Goal: Check status: Check status

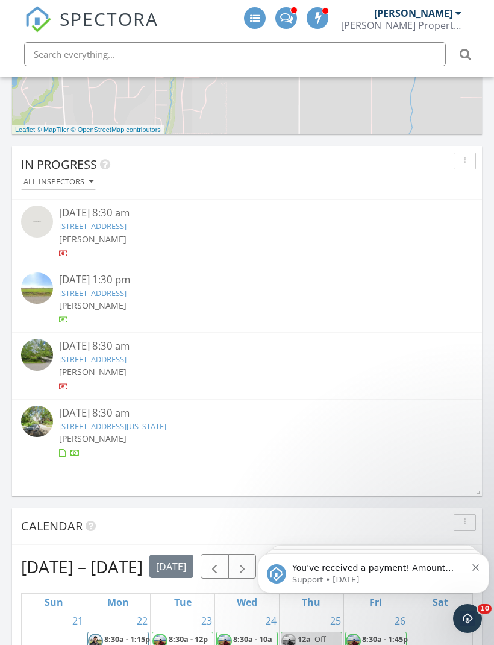
click at [415, 571] on span "You've received a payment! Amount $1277.16 Fee $0.00 Net $1277.16 Transaction #…" at bounding box center [377, 628] width 170 height 130
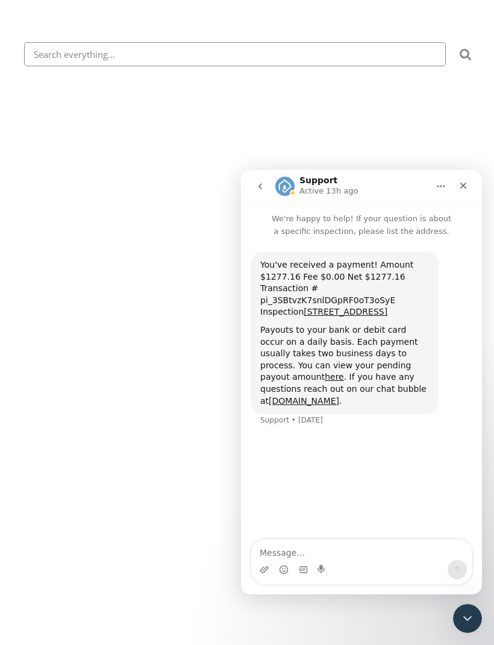
click at [460, 186] on icon "Close" at bounding box center [463, 186] width 10 height 10
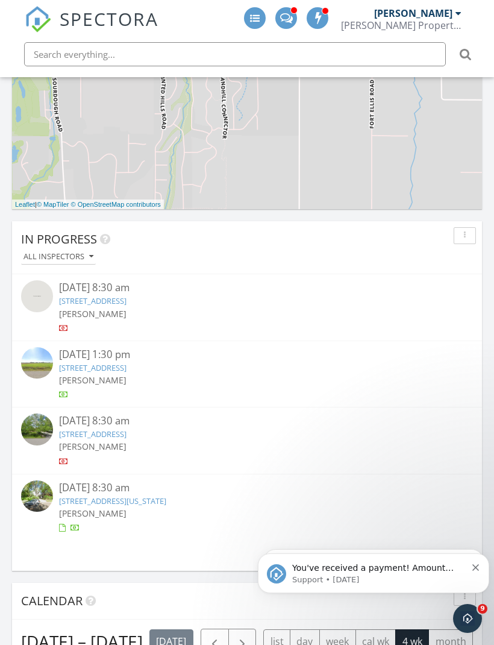
click at [399, 571] on span "You've received a payment! Amount $875.48 Fee $3.99 Net $871.49 Transaction # p…" at bounding box center [377, 628] width 170 height 130
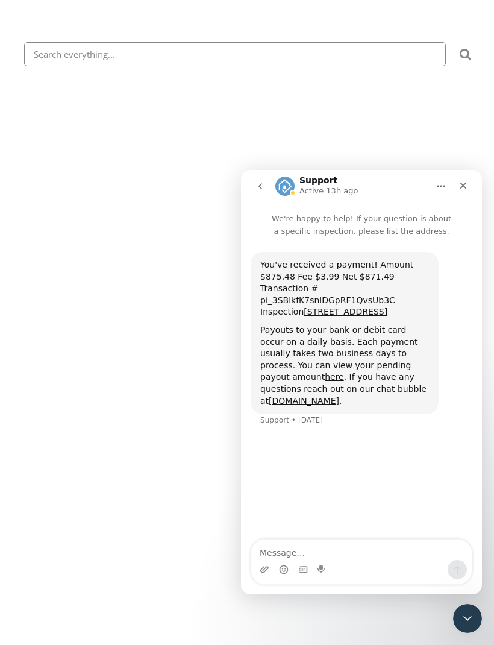
click at [463, 186] on icon "Close" at bounding box center [463, 186] width 7 height 7
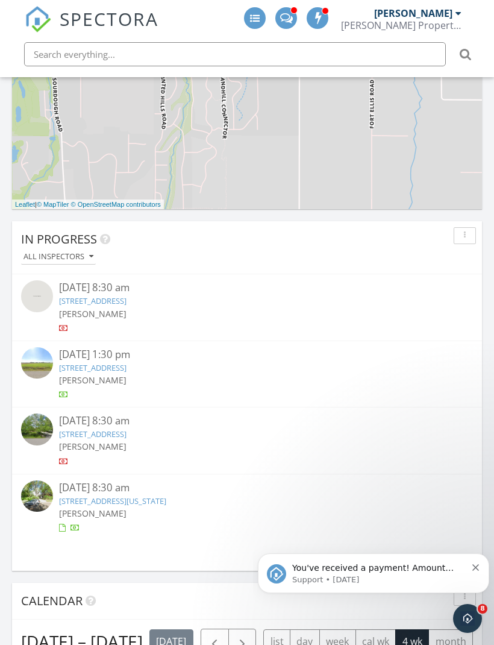
click at [396, 574] on p "You've received a payment! Amount $625.76 Fee $3.99 Net $621.77 Transaction # p…" at bounding box center [379, 568] width 174 height 12
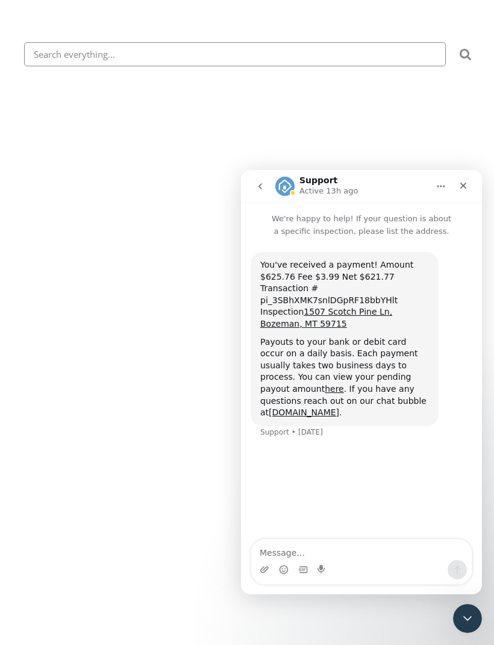
click at [460, 186] on icon "Close" at bounding box center [463, 186] width 10 height 10
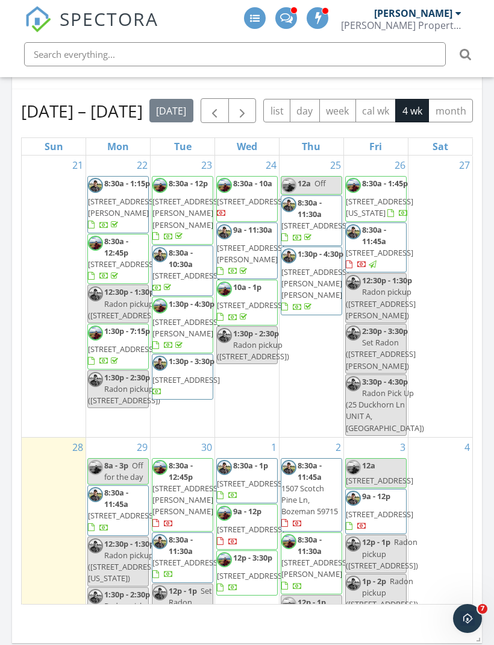
scroll to position [33, 0]
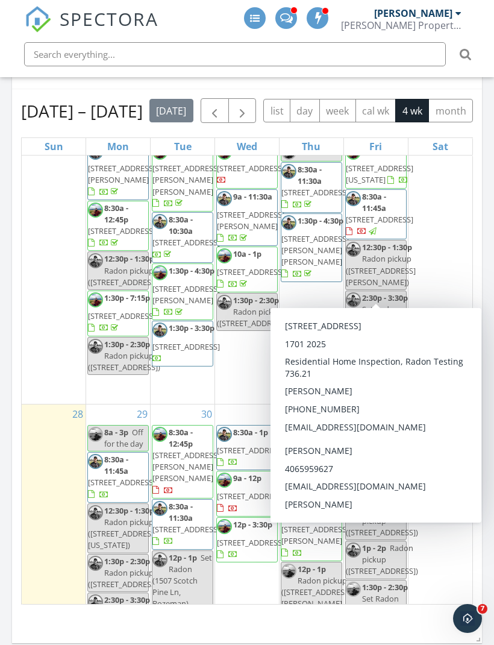
click at [438, 271] on div "27" at bounding box center [440, 262] width 64 height 281
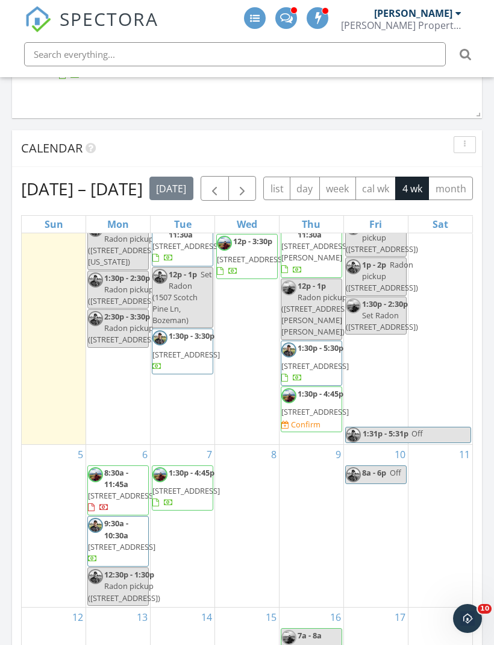
scroll to position [424, 0]
click at [469, 609] on div "Open Intercom Messenger" at bounding box center [468, 618] width 40 height 40
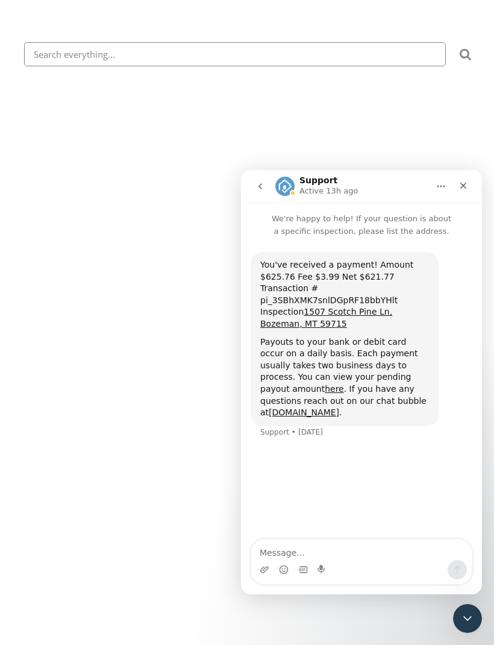
click at [325, 385] on link "here" at bounding box center [334, 389] width 19 height 10
click at [462, 187] on icon "Close" at bounding box center [463, 186] width 7 height 7
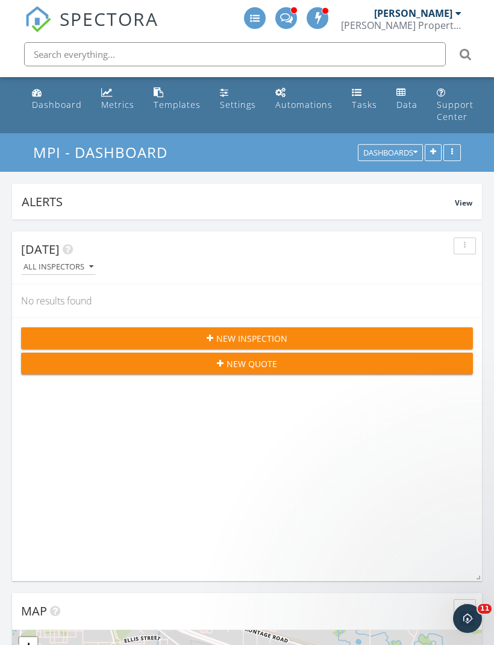
scroll to position [1186, 0]
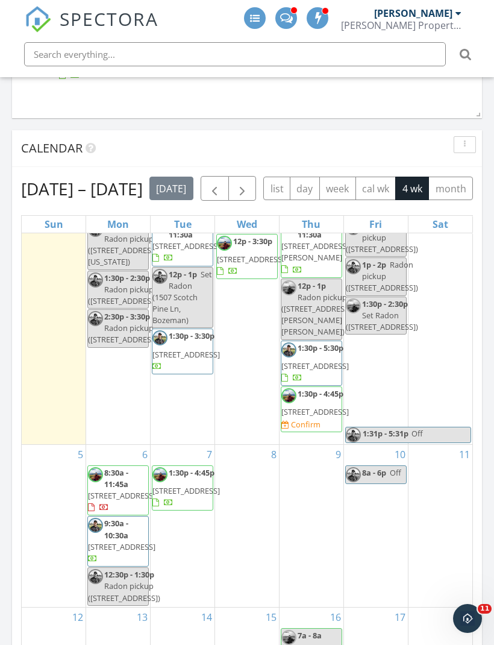
click at [68, 23] on span "SPECTORA" at bounding box center [109, 18] width 99 height 25
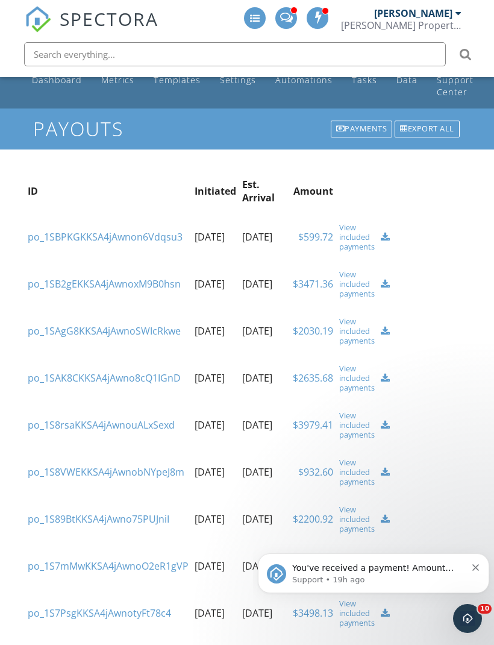
click at [419, 570] on span "You've received a payment! Amount $1269.48 Fee $0.00 Net $1269.48 Transaction #…" at bounding box center [373, 634] width 163 height 142
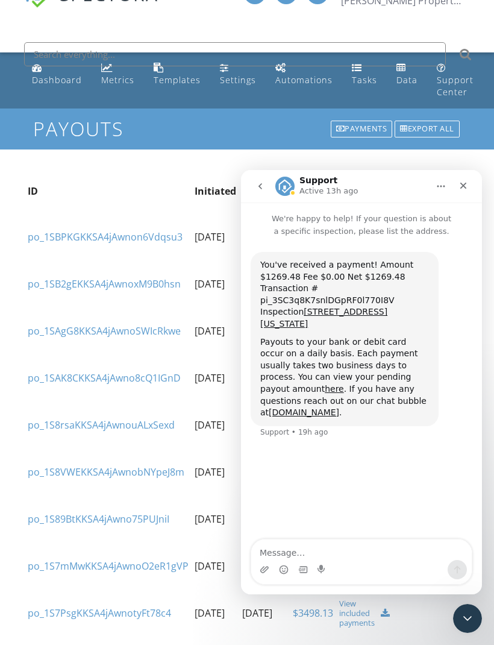
click at [461, 186] on icon "Close" at bounding box center [463, 186] width 10 height 10
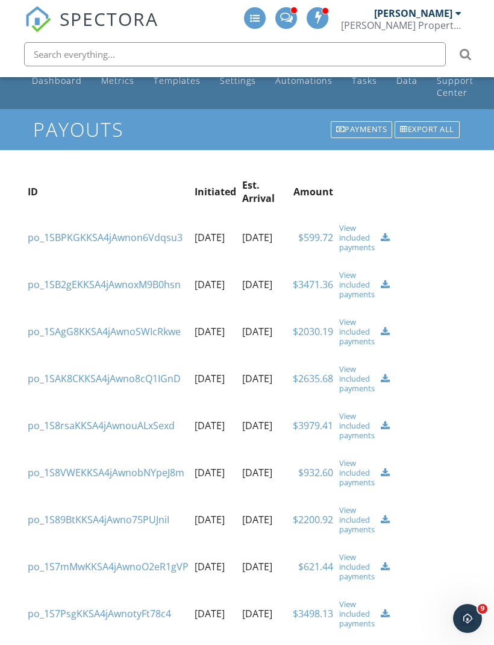
scroll to position [22, 0]
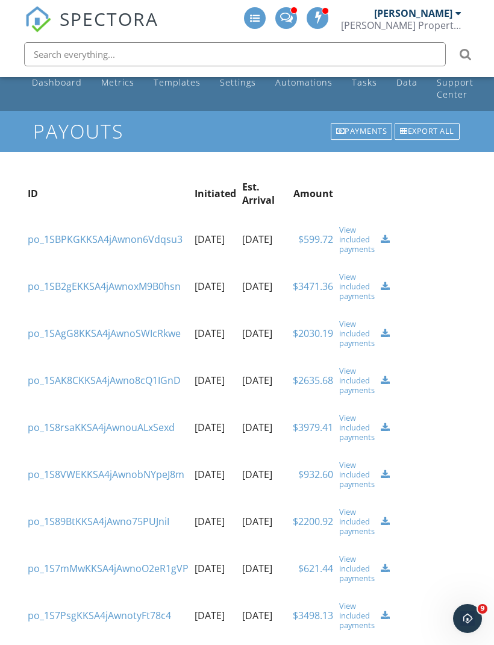
click at [351, 238] on div "View included payments" at bounding box center [357, 239] width 36 height 29
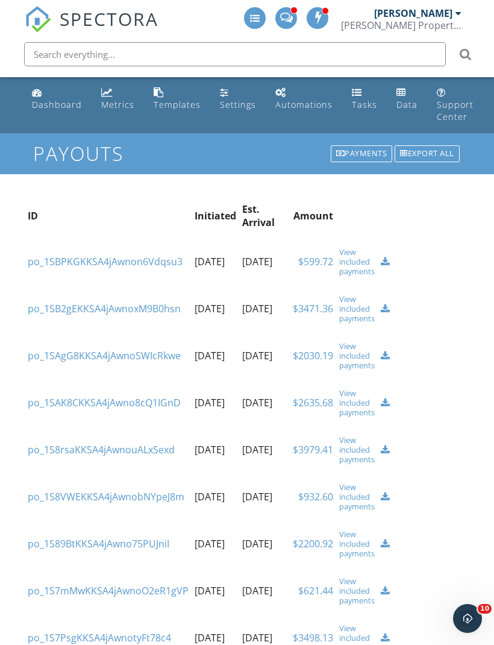
click at [355, 309] on div "View included payments" at bounding box center [357, 308] width 36 height 29
